Goal: Task Accomplishment & Management: Manage account settings

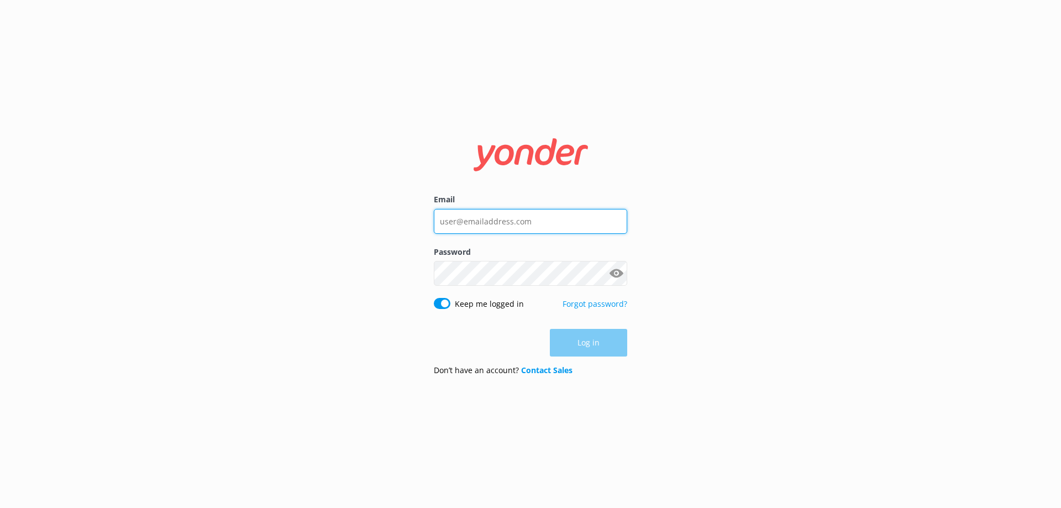
type input "[EMAIL_ADDRESS][DOMAIN_NAME]"
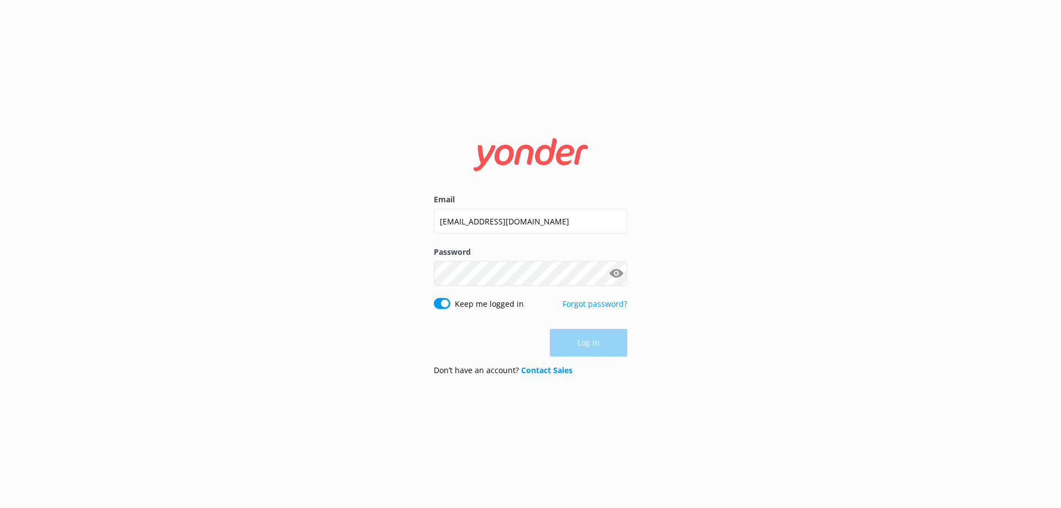
drag, startPoint x: 293, startPoint y: 6, endPoint x: 607, endPoint y: 344, distance: 461.6
click at [607, 344] on div "Log in" at bounding box center [530, 343] width 193 height 28
click at [607, 344] on button "Log in" at bounding box center [588, 343] width 77 height 28
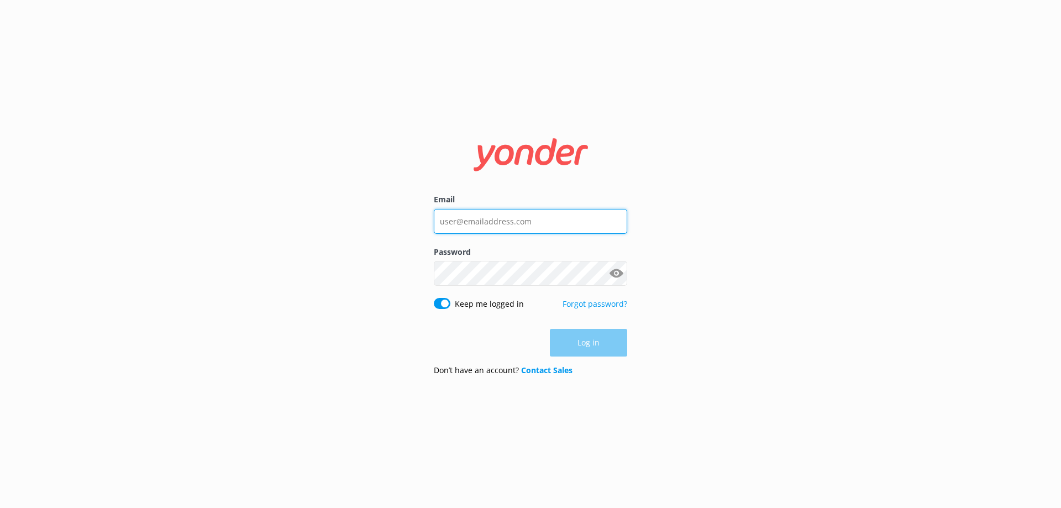
type input "[EMAIL_ADDRESS][DOMAIN_NAME]"
click at [583, 341] on div "Log in" at bounding box center [530, 343] width 193 height 28
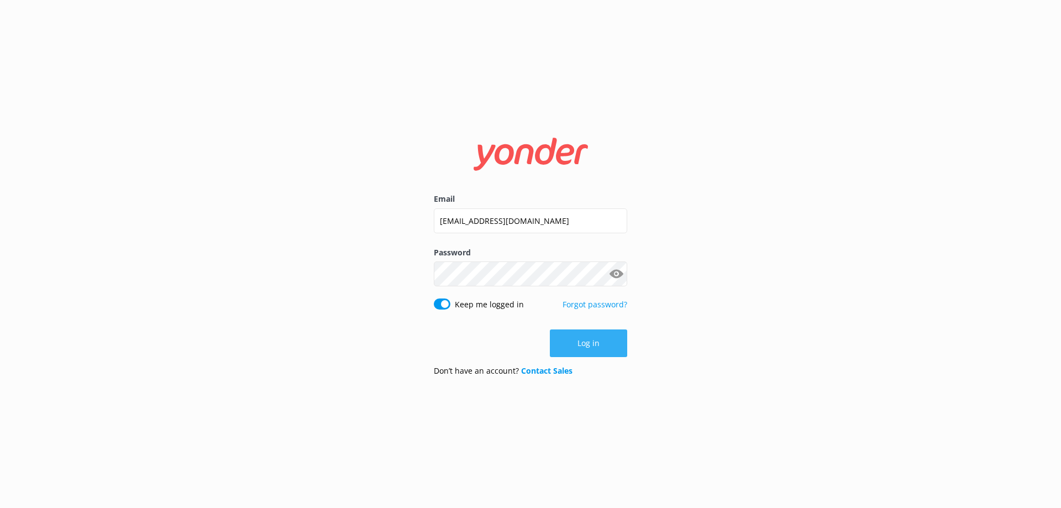
click at [587, 342] on button "Log in" at bounding box center [588, 343] width 77 height 28
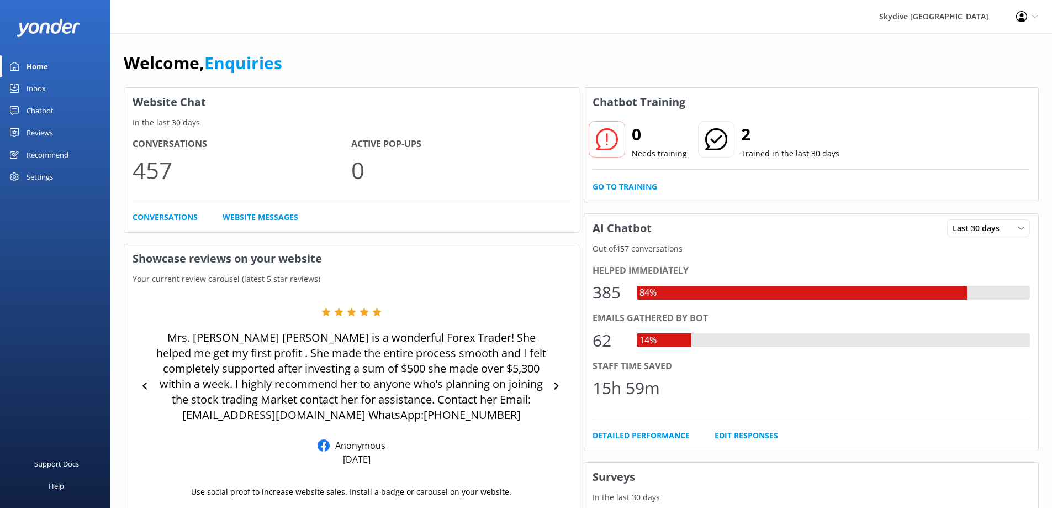
click at [436, 57] on div "Welcome, Enquiries" at bounding box center [581, 69] width 915 height 38
click at [38, 88] on div "Inbox" at bounding box center [36, 88] width 19 height 22
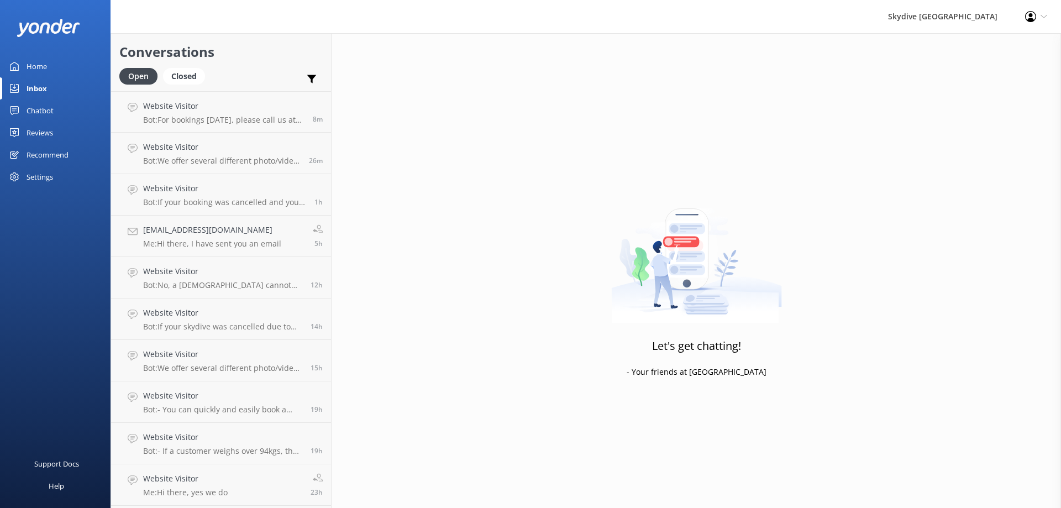
click at [34, 68] on div "Home" at bounding box center [37, 66] width 20 height 22
